Goal: Find specific page/section: Find specific page/section

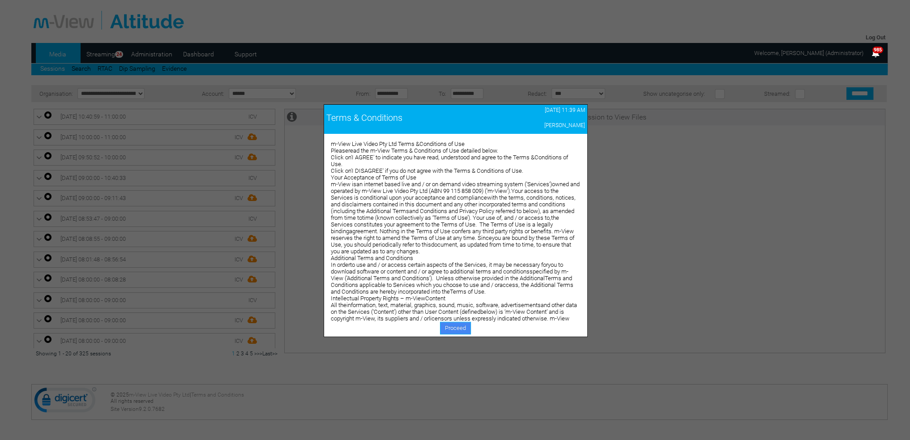
click at [444, 325] on link "Proceed" at bounding box center [455, 328] width 31 height 13
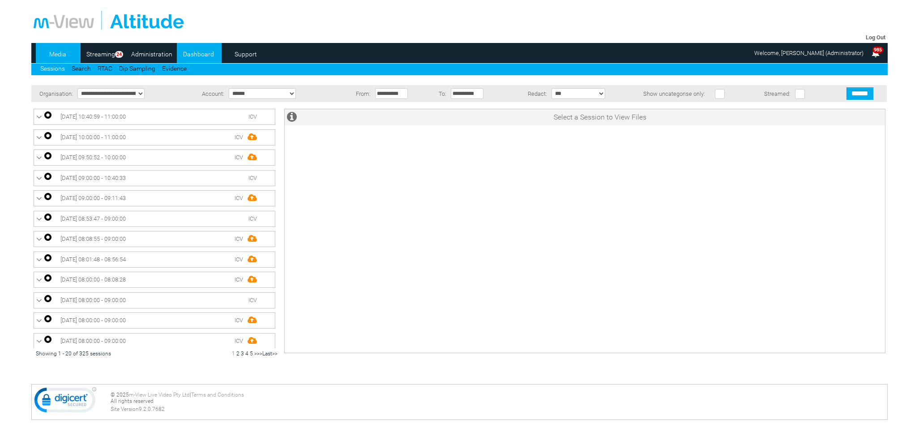
click at [193, 53] on link "Dashboard" at bounding box center [198, 53] width 43 height 13
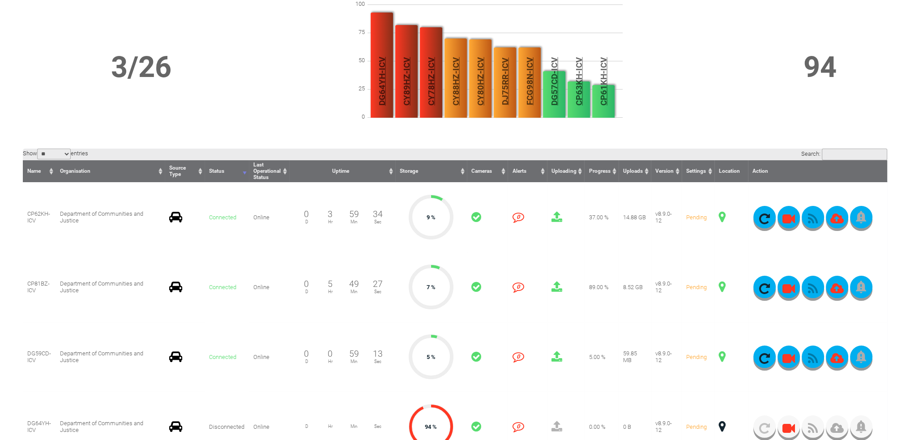
scroll to position [89, 0]
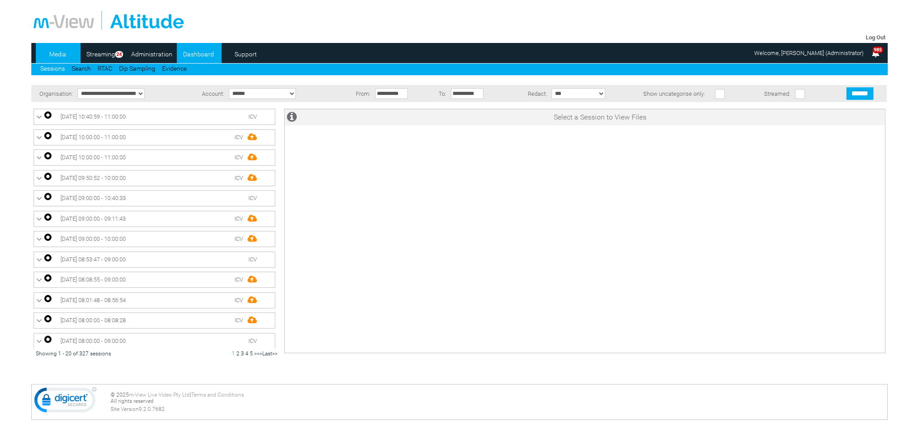
click at [196, 55] on link "Dashboard" at bounding box center [198, 53] width 43 height 13
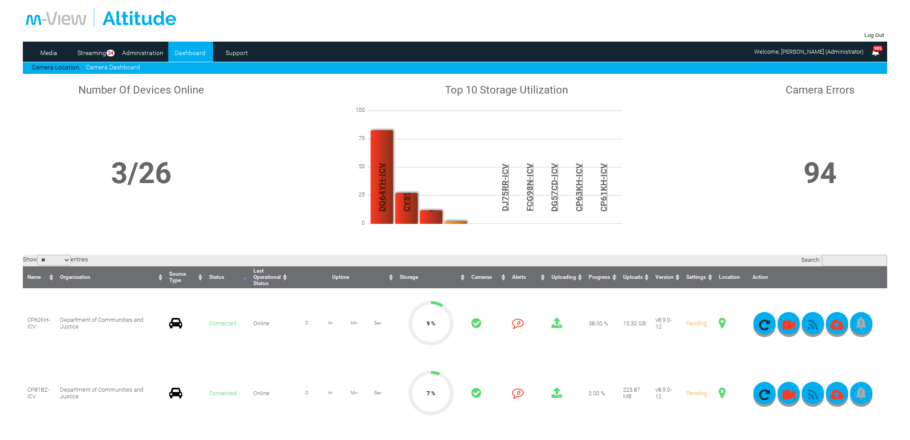
scroll to position [179, 0]
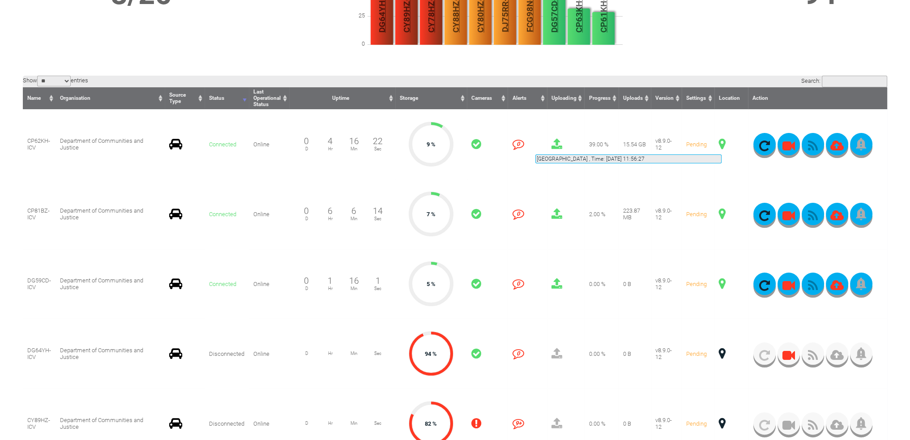
click at [721, 144] on span at bounding box center [722, 144] width 7 height 12
